Goal: Task Accomplishment & Management: Complete application form

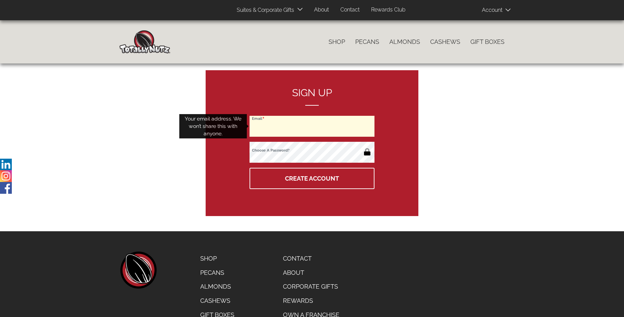
click at [312, 126] on input "Email" at bounding box center [312, 126] width 125 height 21
type input "[EMAIL_ADDRESS][DOMAIN_NAME]"
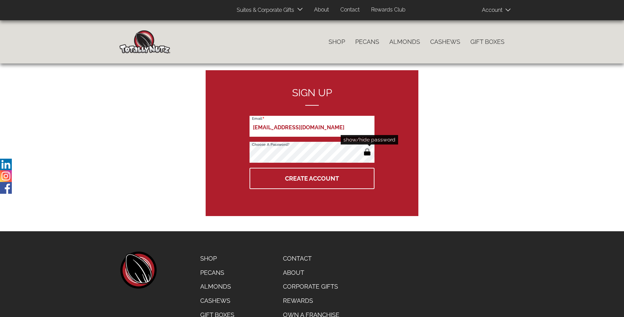
click at [367, 153] on button "button" at bounding box center [367, 152] width 11 height 11
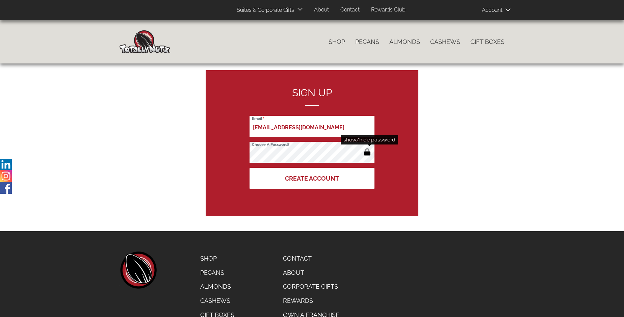
click at [312, 178] on button "Create Account" at bounding box center [312, 178] width 125 height 21
